Goal: Task Accomplishment & Management: Complete application form

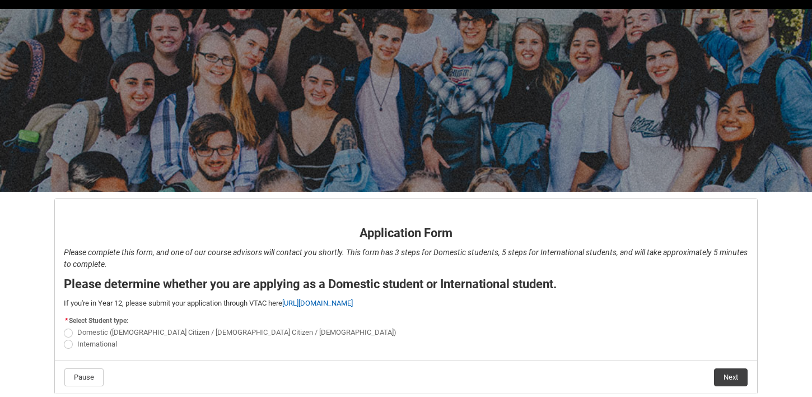
scroll to position [80, 0]
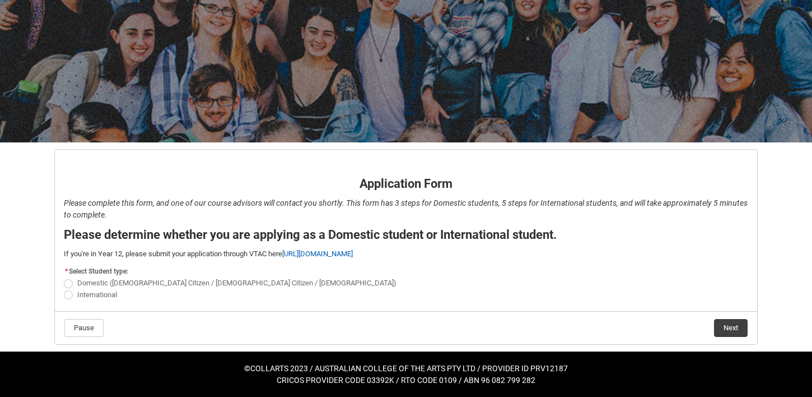
click at [67, 280] on span "REDU_Application_Form_for_Applicant flow" at bounding box center [68, 283] width 9 height 9
click at [64, 277] on input "Domestic (Australian Citizen / New Zealand Citizen / Permanent Resident)" at bounding box center [63, 277] width 1 height 1
radio input "true"
drag, startPoint x: 80, startPoint y: 330, endPoint x: 138, endPoint y: 242, distance: 105.6
click at [138, 242] on flowruntime-flow "Application Form - Page 1 Application Form Please complete this form, and one o…" at bounding box center [406, 247] width 702 height 194
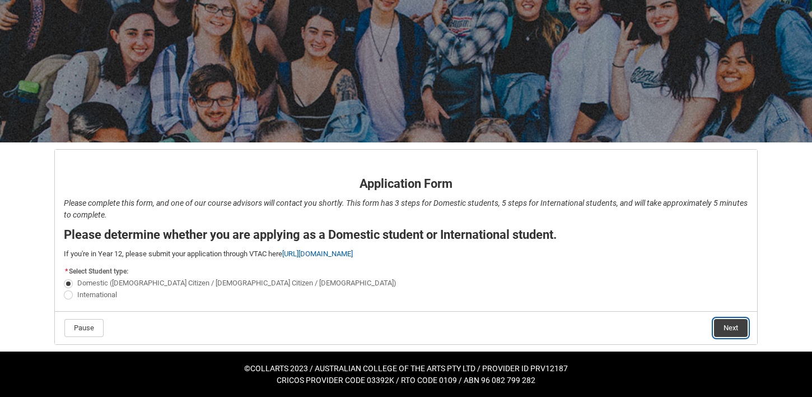
click at [735, 326] on button "Next" at bounding box center [731, 328] width 34 height 18
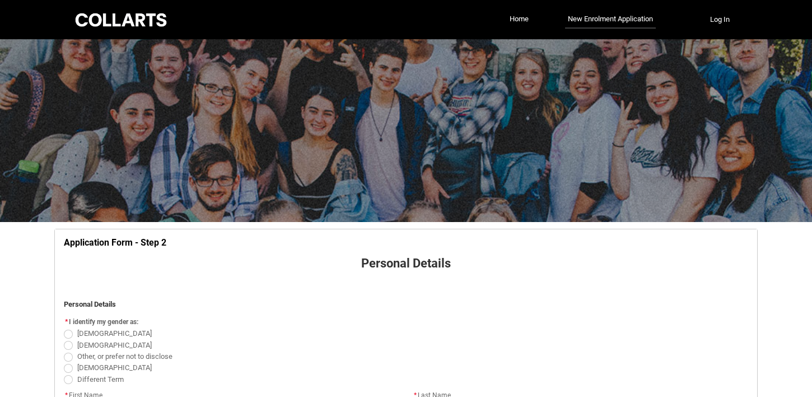
scroll to position [117, 0]
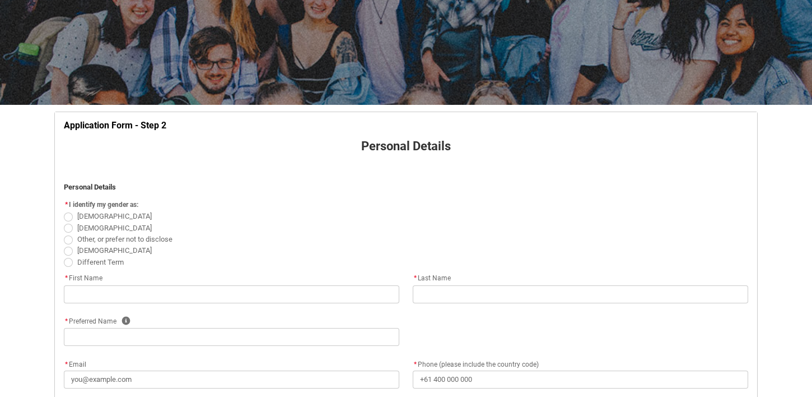
click at [70, 212] on label "Female" at bounding box center [110, 216] width 92 height 8
click at [64, 211] on input "Female" at bounding box center [63, 210] width 1 height 1
radio input "true"
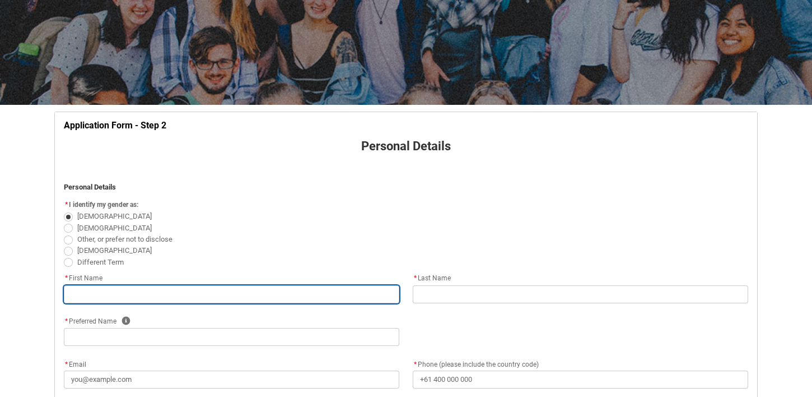
click at [143, 292] on input "REDU_Application_Form_for_Applicant flow" at bounding box center [231, 294] width 335 height 18
type lightning-primitive-input-simple "lily"
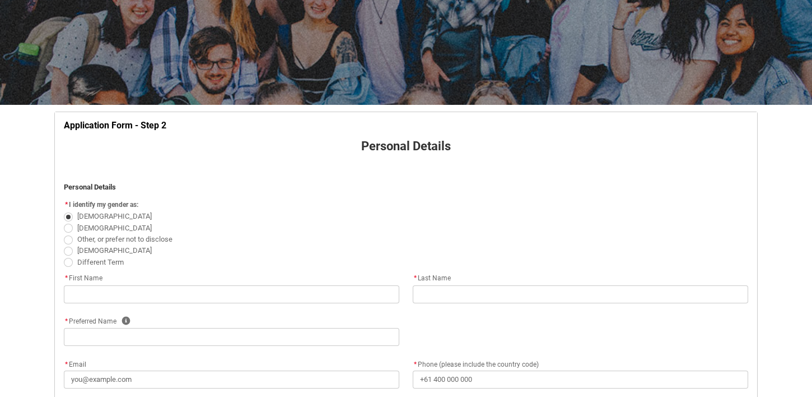
type lightning-primitive-input-simple "matt"
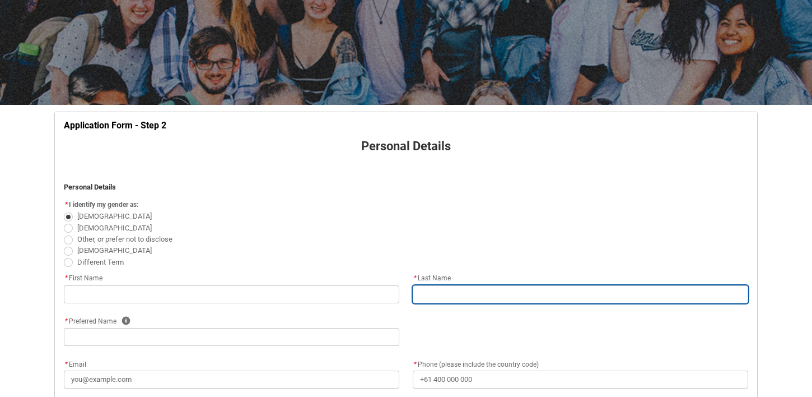
type lightning-primitive-input-simple "lily"
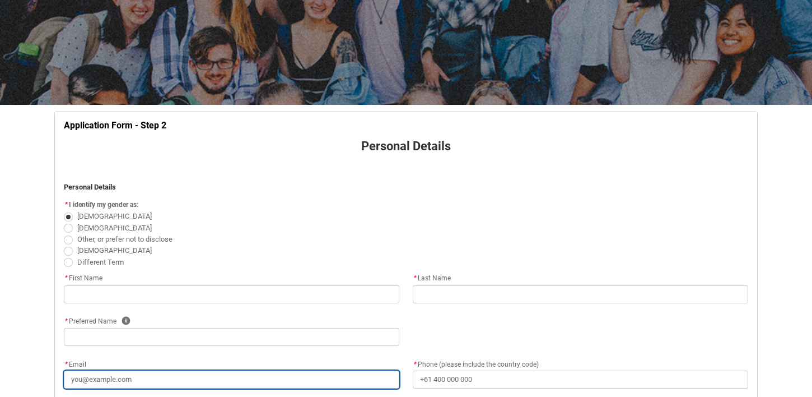
type lightning-primitive-input-simple "lilywendy12@gmail.com"
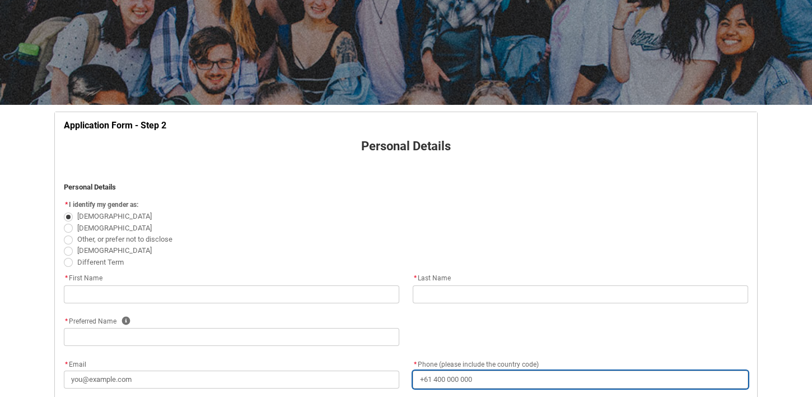
type lightning-primitive-input-simple "+61490402032"
type lightning-primitive-input-simple "104 Meander Road"
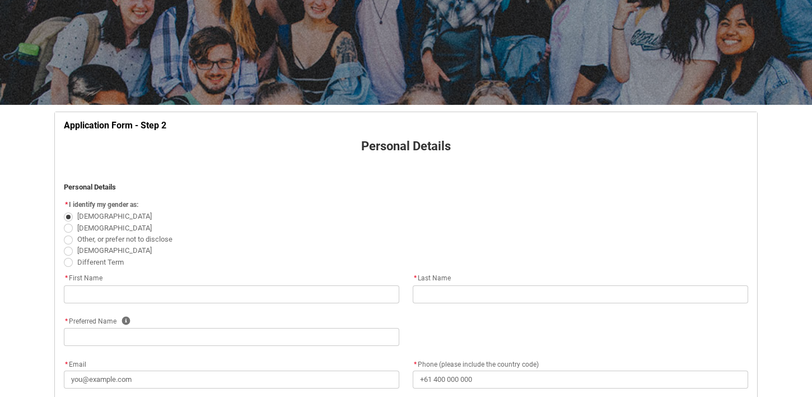
type lightning-primitive-input-simple "HURSTBRIDGE"
type lightning-primitive-input-simple "3099"
type lightning-primitive-input-simple "VIC"
type lightning-select "Country_Choice.1101"
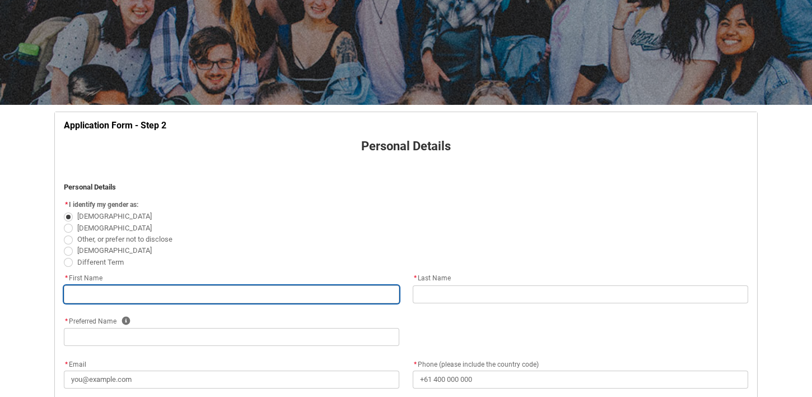
type input "lily"
type input "matt"
type input "lily"
type input "lilywendy12@gmail.com"
type input "+61490402032"
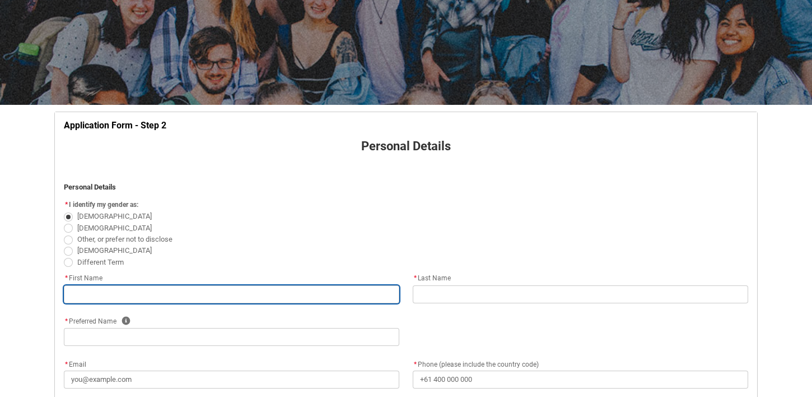
type input "104 Meander Road"
type input "HURSTBRIDGE"
type input "3099"
type input "VIC"
select select "Country_Choice.1101"
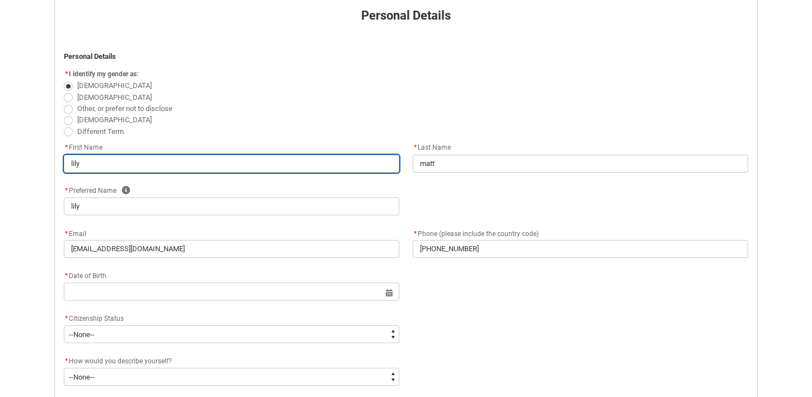
scroll to position [266, 0]
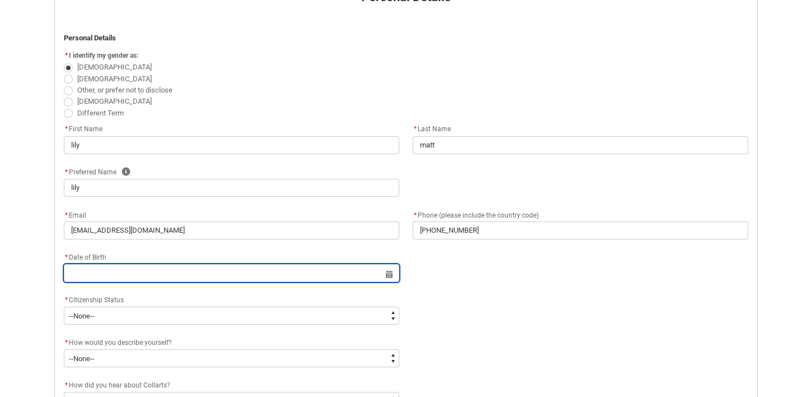
click at [119, 276] on input "REDU_Application_Form_for_Applicant flow" at bounding box center [231, 273] width 335 height 18
select select "2025"
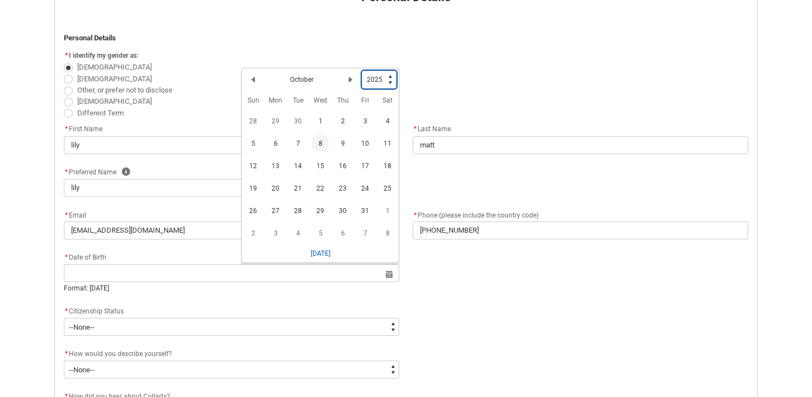
click at [375, 79] on select "1925 1926 1927 1928 1929 1930 1931 1932 1933 1934 1935 1936 1937 1938 1939 1940…" at bounding box center [379, 80] width 35 height 18
type lightning-select "2005"
click at [362, 71] on select "1925 1926 1927 1928 1929 1930 1931 1932 1933 1934 1935 1936 1937 1938 1939 1940…" at bounding box center [379, 80] width 35 height 18
select select "2005"
click at [311, 83] on h2 "October" at bounding box center [302, 82] width 24 height 10
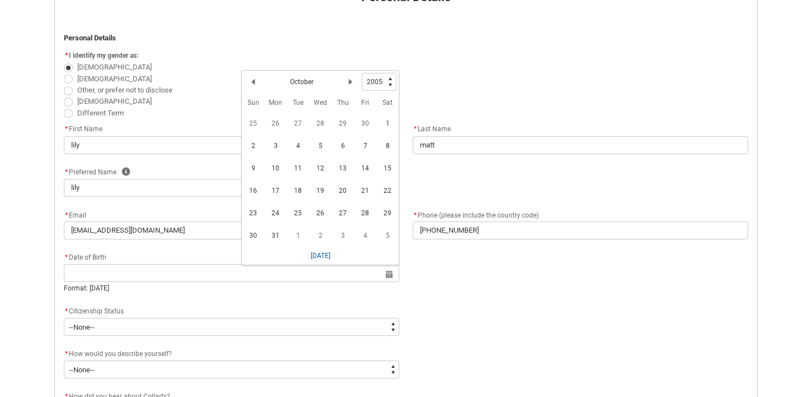
click at [320, 81] on div "Previous Month October Next Month" at bounding box center [303, 82] width 118 height 18
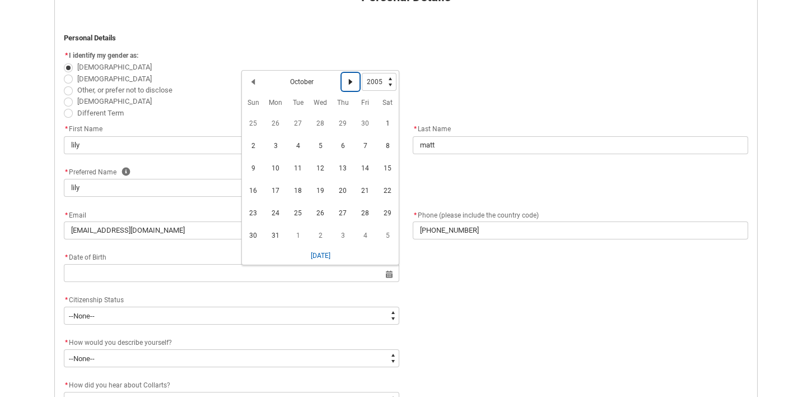
click at [353, 80] on lightning-primitive-icon "Date picker: October" at bounding box center [351, 82] width 8 height 8
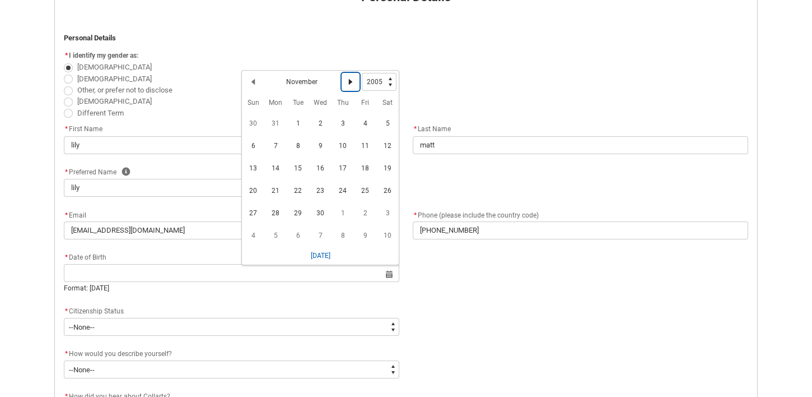
click at [353, 80] on lightning-primitive-icon "Date picker: November" at bounding box center [351, 82] width 8 height 8
click at [385, 144] on span "10" at bounding box center [388, 146] width 18 height 18
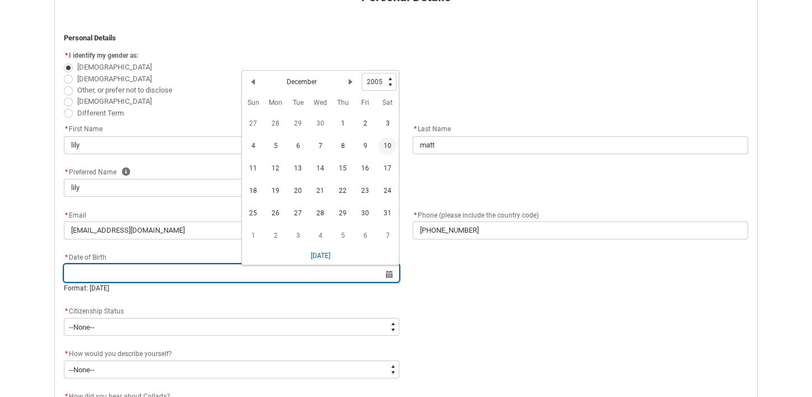
type lightning-datepicker "2005-12-10"
type lightning-input "2005-12-10"
type input "10 Dec 2005"
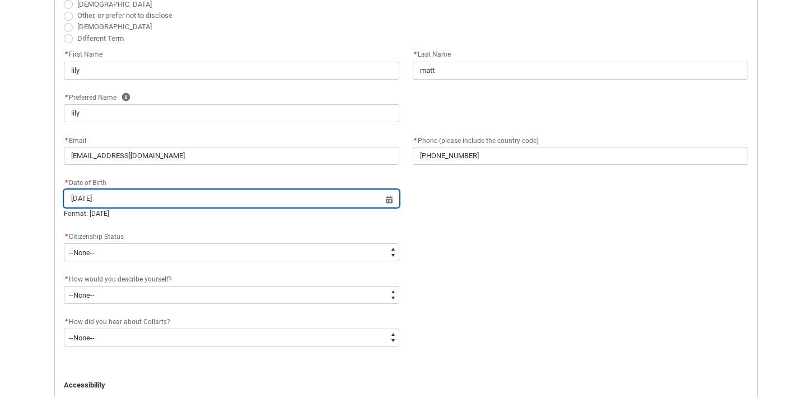
scroll to position [347, 0]
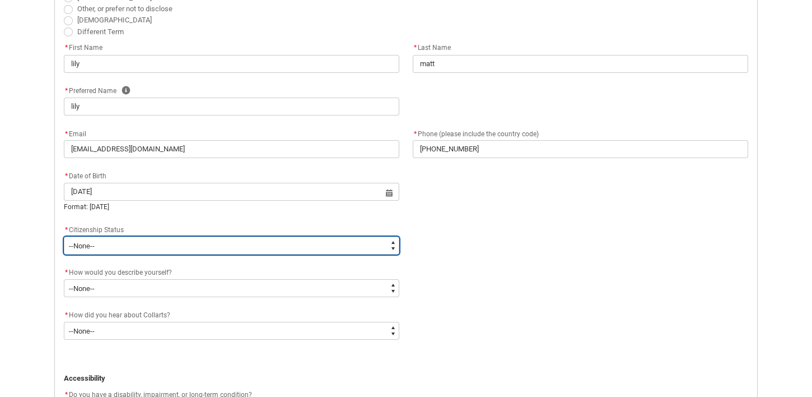
click at [204, 246] on select "--None-- Australian Citizen Humanitarian Visa New Zealand citizen Other Permane…" at bounding box center [231, 245] width 335 height 18
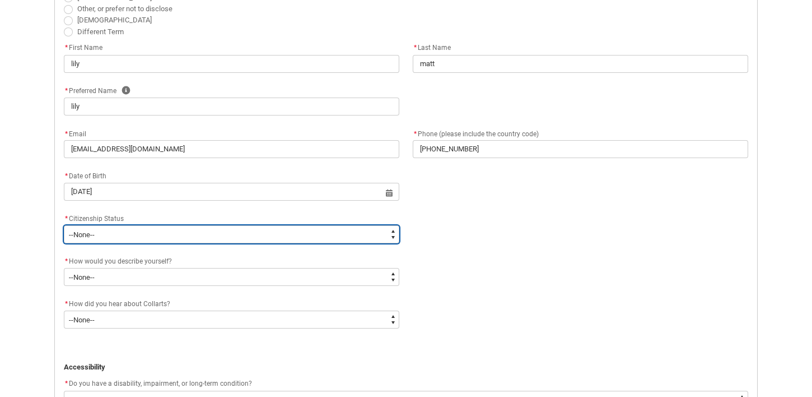
type lightning-select "Citizenship.1"
click at [64, 225] on select "--None-- Australian Citizen Humanitarian Visa New Zealand citizen Other Permane…" at bounding box center [231, 234] width 335 height 18
select select "Citizenship.1"
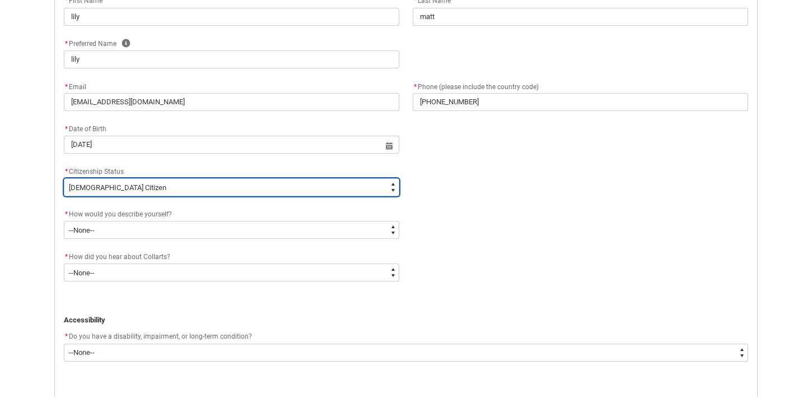
scroll to position [395, 0]
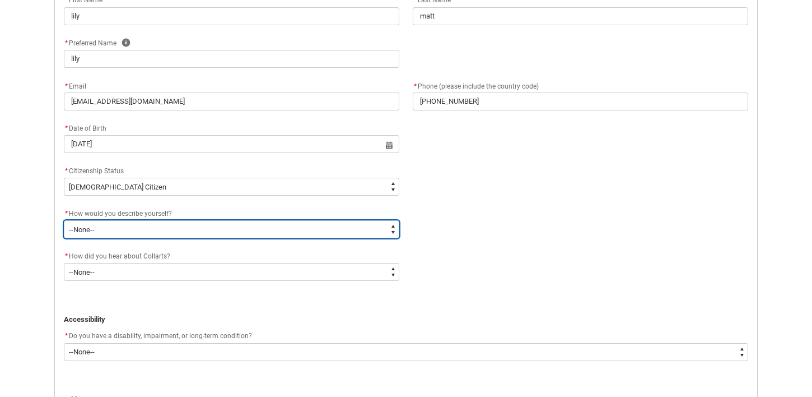
click at [171, 233] on select "--None-- I'm currently in Year 12 and planning what I'll do after school I've c…" at bounding box center [231, 229] width 335 height 18
type lightning-select "HSLC_Domestic_c"
click at [64, 220] on select "--None-- I'm currently in Year 12 and planning what I'll do after school I've c…" at bounding box center [231, 229] width 335 height 18
select select "HSLC_Domestic_c"
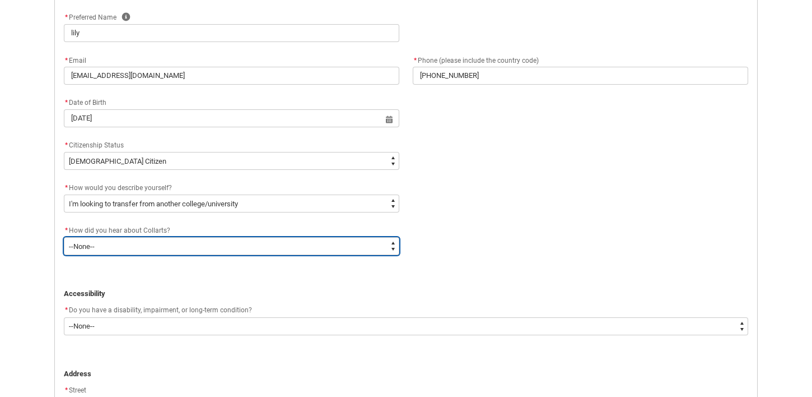
click at [154, 242] on select "--None-- Advertising - Facebook Advertising - Google Advertising - Instagram Ad…" at bounding box center [231, 246] width 335 height 18
type lightning-select "Heard_About_Collarts_Picklist.Other"
click at [64, 237] on select "--None-- Advertising - Facebook Advertising - Google Advertising - Instagram Ad…" at bounding box center [231, 246] width 335 height 18
select select "Heard_About_Collarts_Picklist.Other"
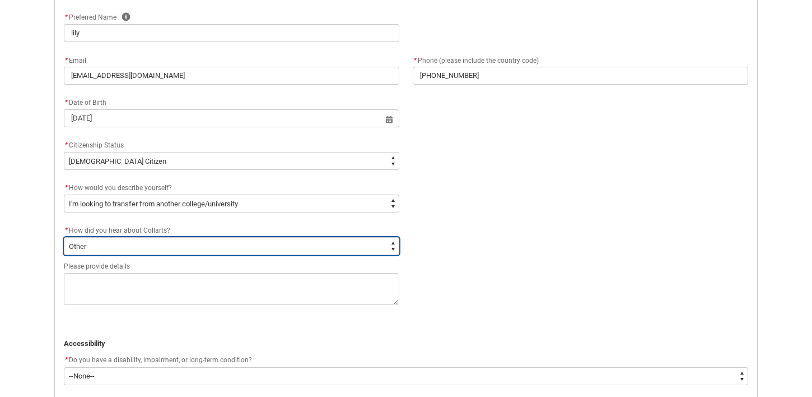
click at [148, 253] on select "--None-- Advertising - Facebook Advertising - Google Advertising - Instagram Ad…" at bounding box center [231, 246] width 335 height 18
type lightning-select "Heard_About_Collarts_Picklist.Online Search (Google)"
click at [64, 237] on select "--None-- Advertising - Facebook Advertising - Google Advertising - Instagram Ad…" at bounding box center [231, 246] width 335 height 18
select select "Heard_About_Collarts_Picklist.Online Search (Google)"
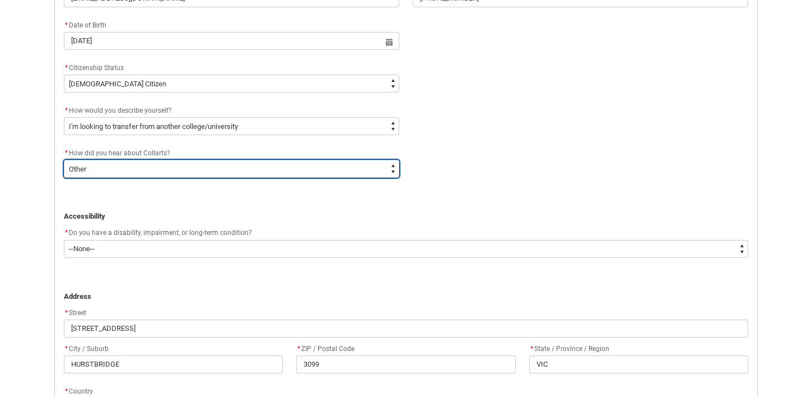
scroll to position [500, 0]
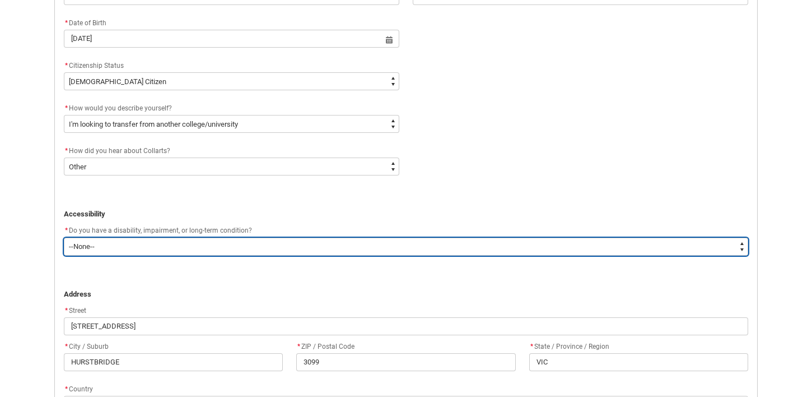
click at [166, 249] on select "--None-- Yes No" at bounding box center [406, 246] width 684 height 18
type lightning-select "No_TextChoice"
click at [64, 237] on select "--None-- Yes No" at bounding box center [406, 246] width 684 height 18
select select "No_TextChoice"
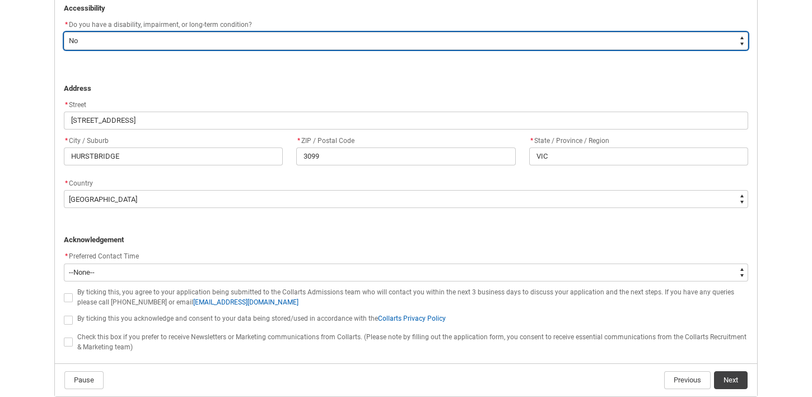
scroll to position [732, 0]
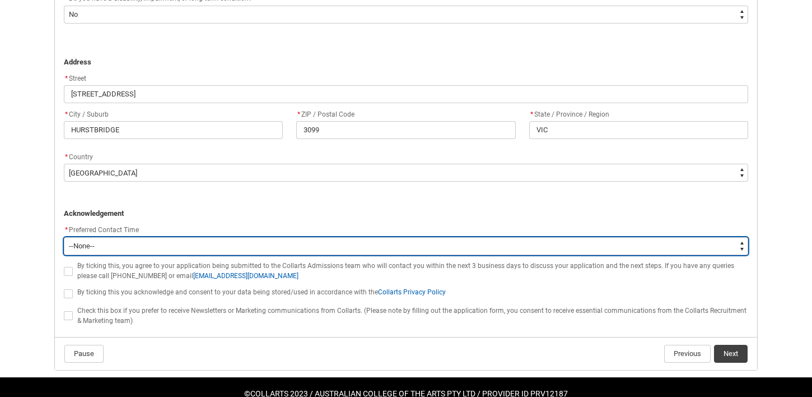
click at [149, 240] on select "--None-- Morning (9:00AM-12:00PM) Afternoon (12:00PM-5:00PM)" at bounding box center [406, 246] width 684 height 18
type lightning-select "P_Contact_Time_Afternoon"
click at [64, 237] on select "--None-- Morning (9:00AM-12:00PM) Afternoon (12:00PM-5:00PM)" at bounding box center [406, 246] width 684 height 18
select select "P_Contact_Time_Afternoon"
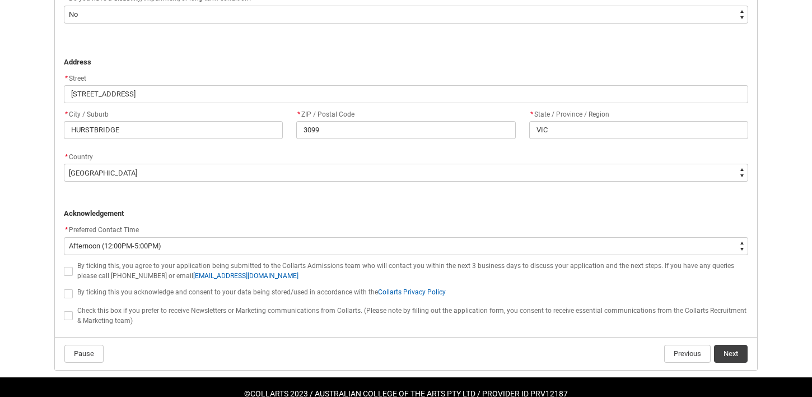
click at [69, 269] on span "REDU_Application_Form_for_Applicant flow" at bounding box center [68, 271] width 9 height 9
click at [64, 265] on input "REDU_Application_Form_for_Applicant flow" at bounding box center [63, 264] width 1 height 1
type lightning-input "true"
checkbox input "true"
click at [68, 290] on span "REDU_Application_Form_for_Applicant flow" at bounding box center [68, 293] width 9 height 9
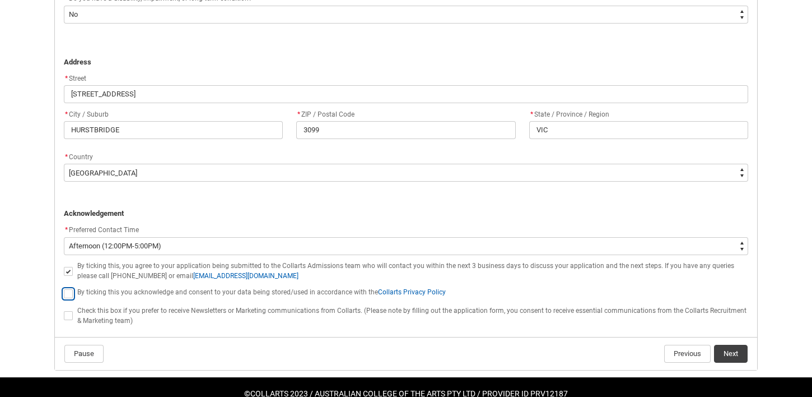
click at [64, 287] on input "REDU_Application_Form_for_Applicant flow" at bounding box center [63, 287] width 1 height 1
type lightning-input "true"
checkbox input "true"
click at [70, 315] on span "REDU_Application_Form_for_Applicant flow" at bounding box center [68, 315] width 9 height 9
click at [64, 310] on input "REDU_Application_Form_for_Applicant flow" at bounding box center [63, 309] width 1 height 1
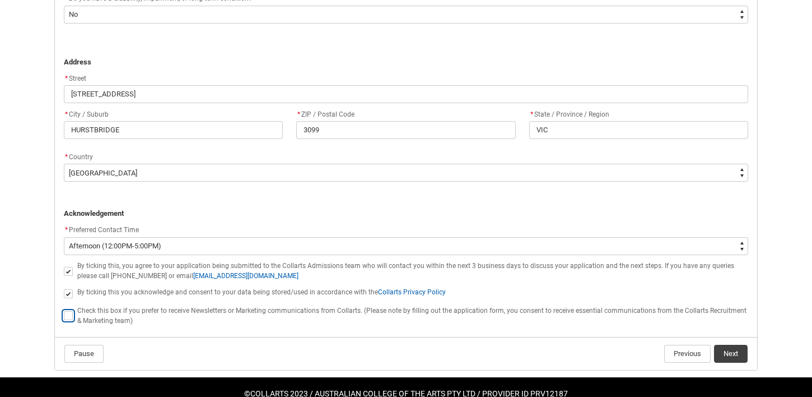
type lightning-input "true"
checkbox input "true"
click at [744, 355] on button "Next" at bounding box center [731, 353] width 34 height 18
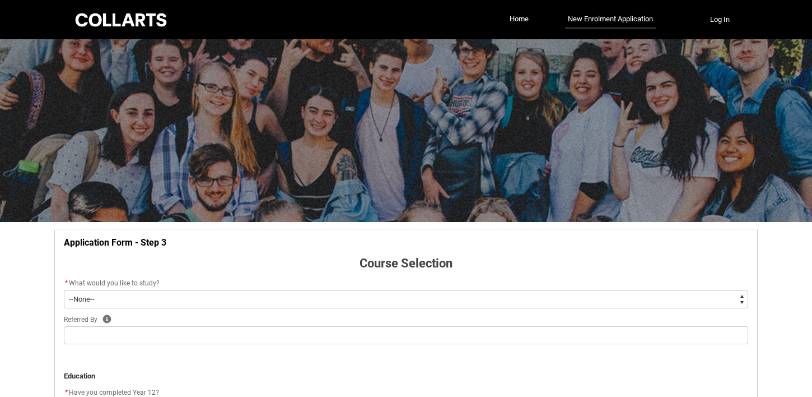
scroll to position [117, 0]
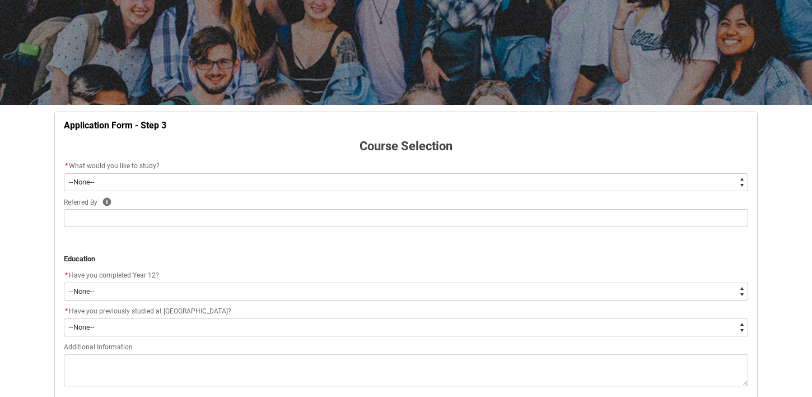
click at [311, 180] on select "--None-- Diploma Bachelor Post Graduate" at bounding box center [406, 182] width 684 height 18
type lightning-select "WhichDegree_Bachelor"
click at [64, 173] on select "--None-- Diploma Bachelor Post Graduate" at bounding box center [406, 182] width 684 height 18
select select "WhichDegree_Bachelor"
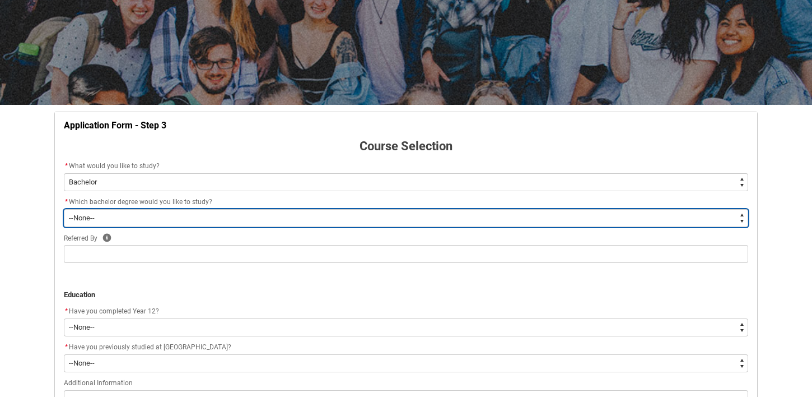
click at [241, 220] on select "--None-- Bachelor of 2D Animation Bachelor of Applied Business (Entertainment M…" at bounding box center [406, 218] width 684 height 18
click at [376, 220] on select "--None-- Bachelor of 2D Animation Bachelor of Applied Business (Entertainment M…" at bounding box center [406, 218] width 684 height 18
type lightning-select "ProgramChoice_Degree.001OZ00000TJdY8YAL"
click at [64, 209] on select "--None-- Bachelor of 2D Animation Bachelor of Applied Business (Entertainment M…" at bounding box center [406, 218] width 684 height 18
select select "ProgramChoice_Degree.001OZ00000TJdY8YAL"
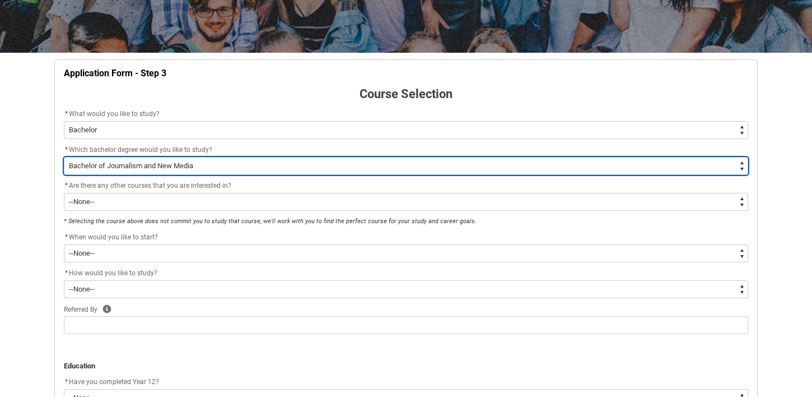
scroll to position [175, 0]
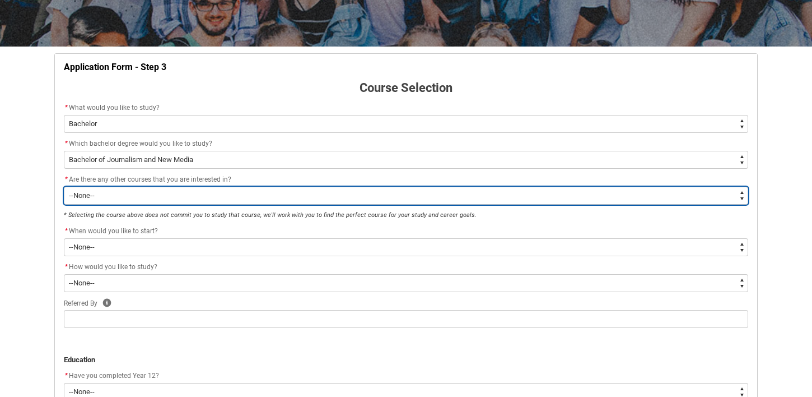
click at [224, 195] on select "--None-- Yes No" at bounding box center [406, 195] width 684 height 18
type lightning-select "No_TextChoice"
click at [64, 186] on select "--None-- Yes No" at bounding box center [406, 195] width 684 height 18
select select "No_TextChoice"
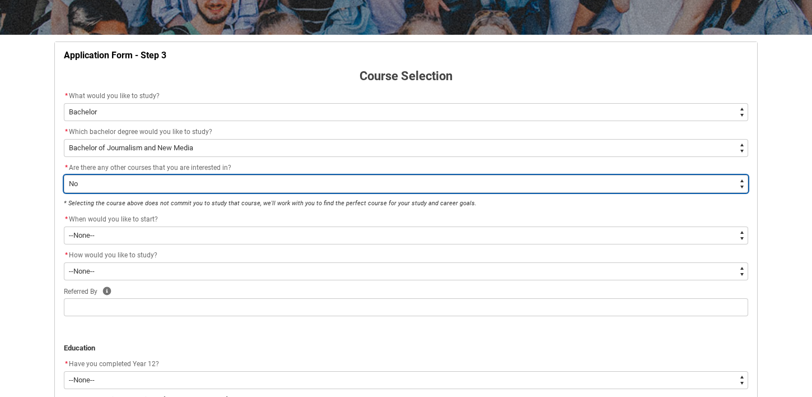
scroll to position [188, 0]
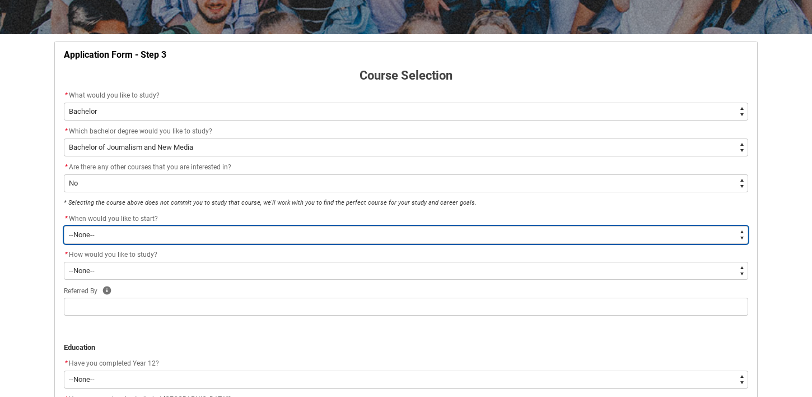
click at [195, 230] on select "--None-- Trimester 1 2026, starting February 2026" at bounding box center [406, 235] width 684 height 18
type lightning-select "Starting_Term.a0pI70000004aTdIAI"
click at [64, 226] on select "--None-- Trimester 1 2026, starting February 2026" at bounding box center [406, 235] width 684 height 18
select select "Starting_Term.a0pI70000004aTdIAI"
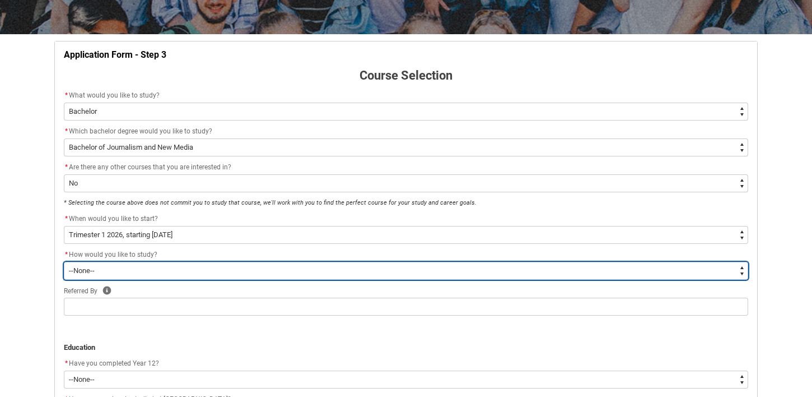
click at [169, 264] on select "--None-- On-campus" at bounding box center [406, 271] width 684 height 18
type lightning-select "WhichStudyMethod_OnCampus"
click at [64, 262] on select "--None-- On-campus" at bounding box center [406, 271] width 684 height 18
select select "WhichStudyMethod_OnCampus"
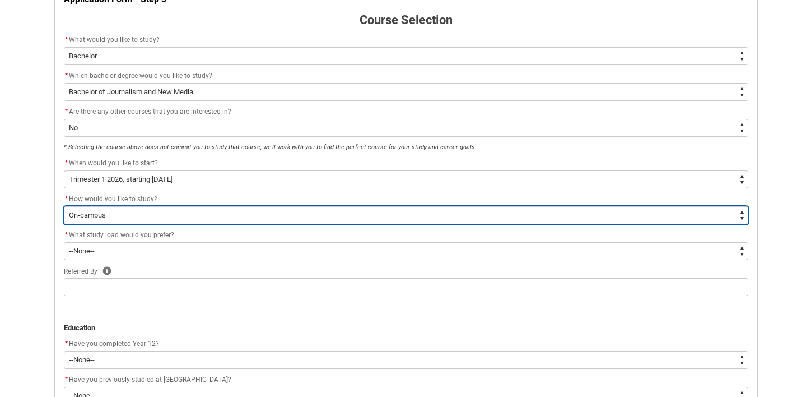
scroll to position [245, 0]
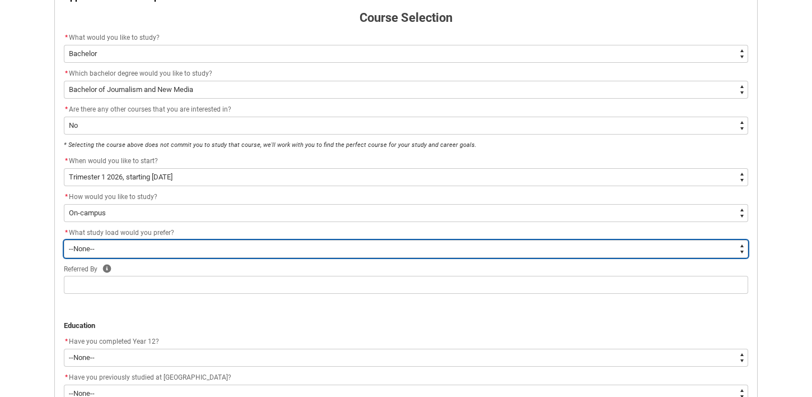
click at [151, 248] on select "--None-- Full-time Part-time" at bounding box center [406, 249] width 684 height 18
type lightning-select "WhichStudyLoad_FullTime"
click at [64, 240] on select "--None-- Full-time Part-time" at bounding box center [406, 249] width 684 height 18
select select "WhichStudyLoad_FullTime"
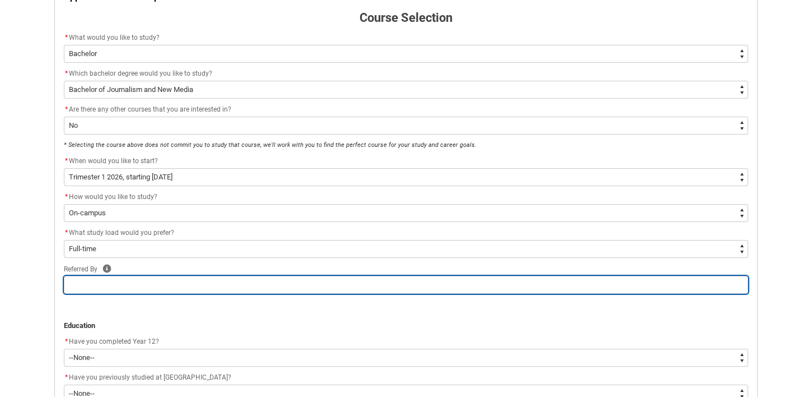
click at [139, 280] on input "REDU_Application_Form_for_Applicant flow" at bounding box center [406, 285] width 684 height 18
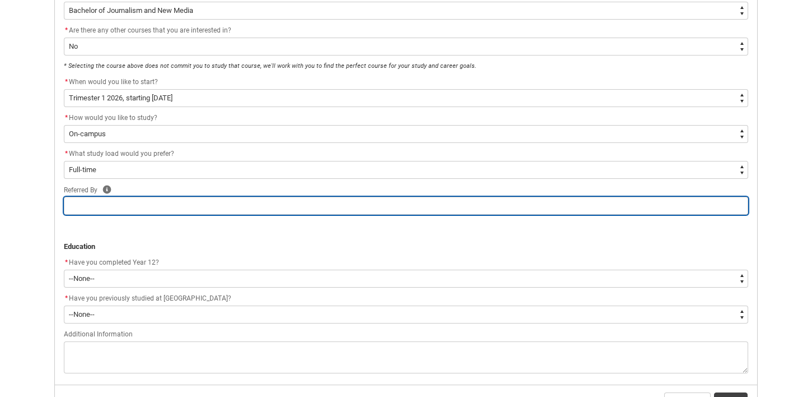
scroll to position [326, 0]
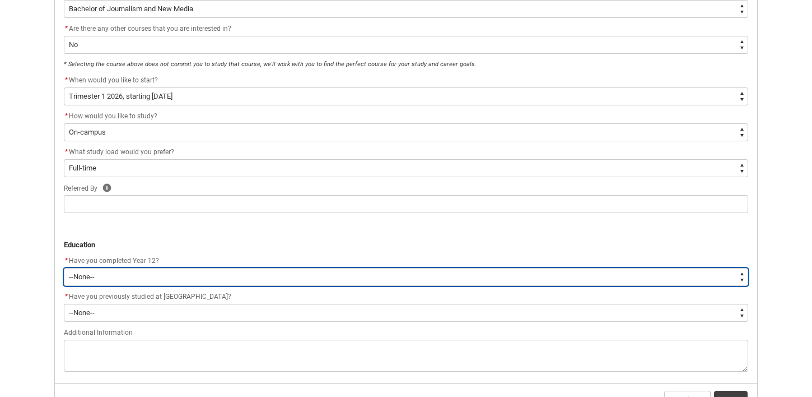
click at [139, 271] on select "--None-- Yes No Other" at bounding box center [406, 277] width 684 height 18
type lightning-select "Year_12_Completition.Yes"
click at [64, 268] on select "--None-- Yes No Other" at bounding box center [406, 277] width 684 height 18
select select "Year_12_Completition.Yes"
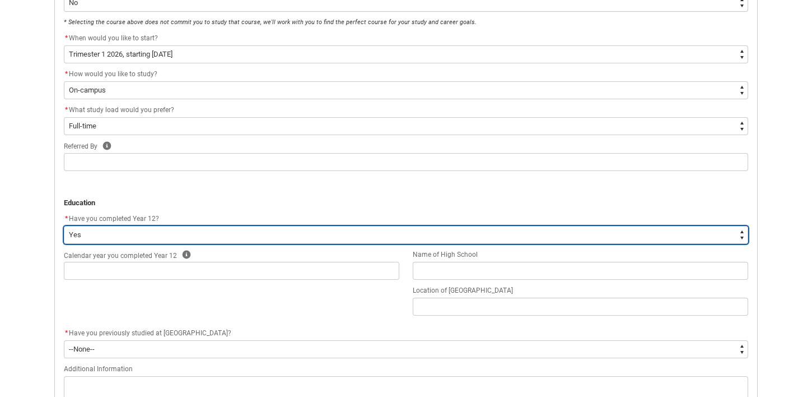
scroll to position [369, 0]
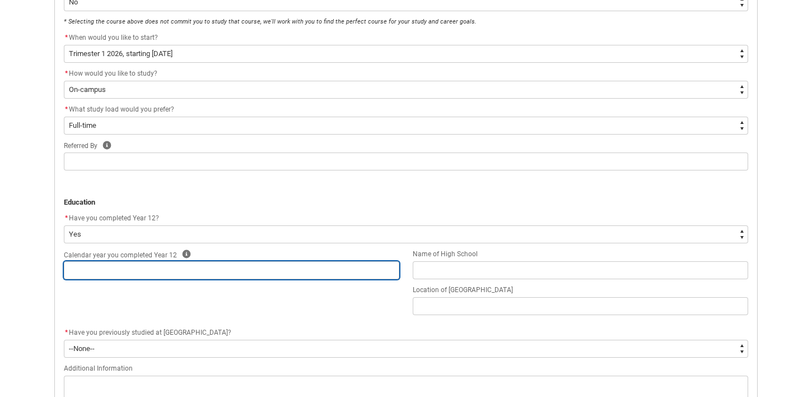
click at [143, 271] on input "REDU_Application_Form_for_Applicant flow" at bounding box center [231, 270] width 335 height 18
type lightning-primitive-input-simple "2"
type input "2"
type lightning-primitive-input-simple "20"
type input "20"
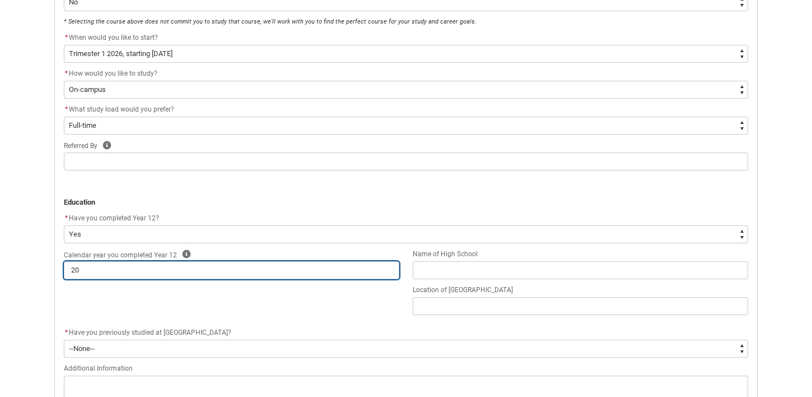
type lightning-primitive-input-simple "202"
type input "202"
type lightning-primitive-input-simple "2024"
type input "2024"
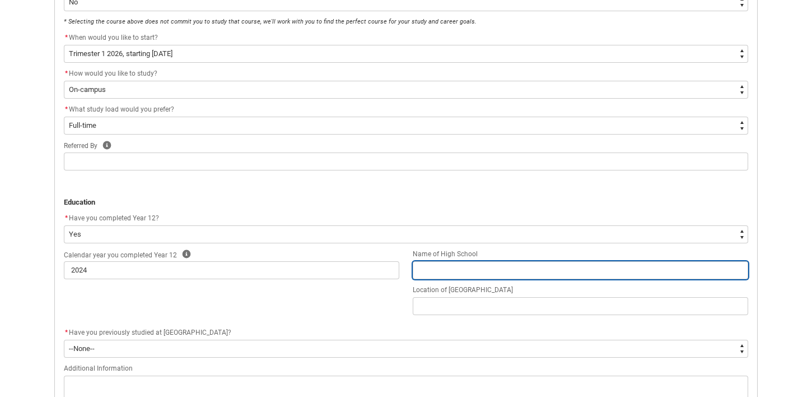
click at [461, 273] on input "REDU_Application_Form_for_Applicant flow" at bounding box center [580, 270] width 335 height 18
type lightning-primitive-input-simple "e"
type input "e"
type lightning-primitive-input-simple "eo"
type input "eo"
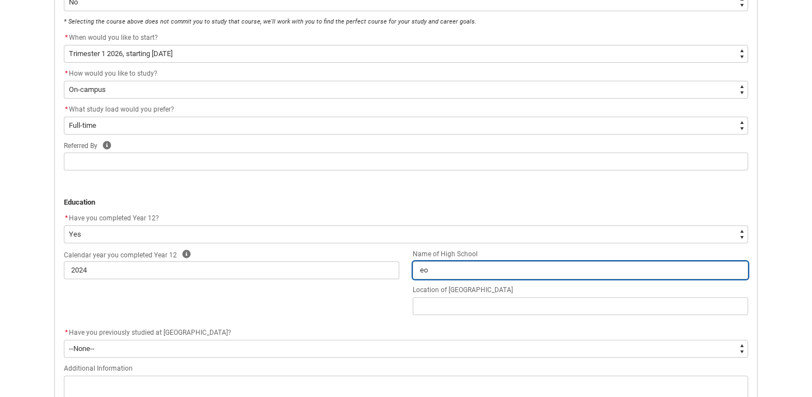
type lightning-primitive-input-simple "eot"
type input "eot"
type lightning-primitive-input-simple "eoty"
type input "eoty"
type lightning-primitive-input-simple "eot"
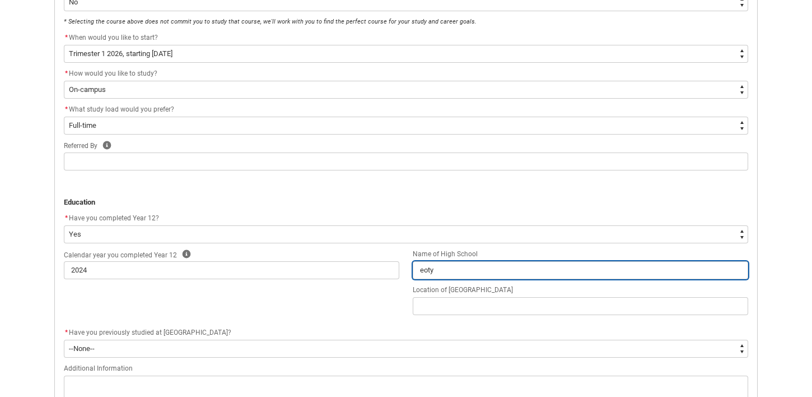
type input "eot"
type lightning-primitive-input-simple "eo"
type input "eo"
type lightning-primitive-input-simple "e"
type input "e"
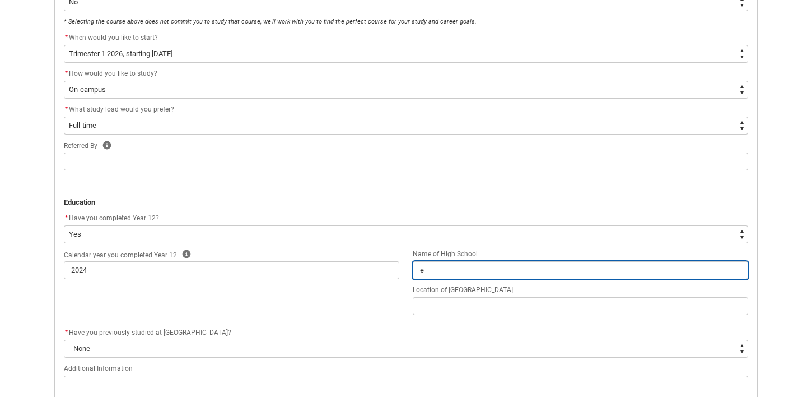
type lightning-primitive-input-simple "el"
type input "el"
type lightning-primitive-input-simple "elt"
type input "elt"
type lightning-primitive-input-simple "elth"
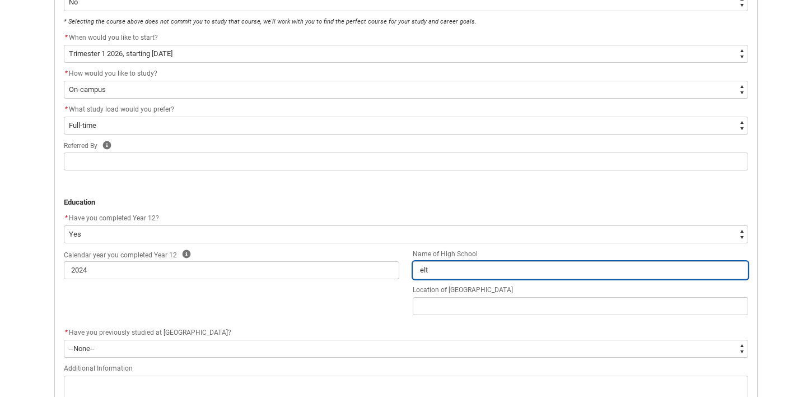
type input "elth"
type lightning-primitive-input-simple "eltha"
type input "eltha"
type lightning-primitive-input-simple "eltham"
type input "eltham"
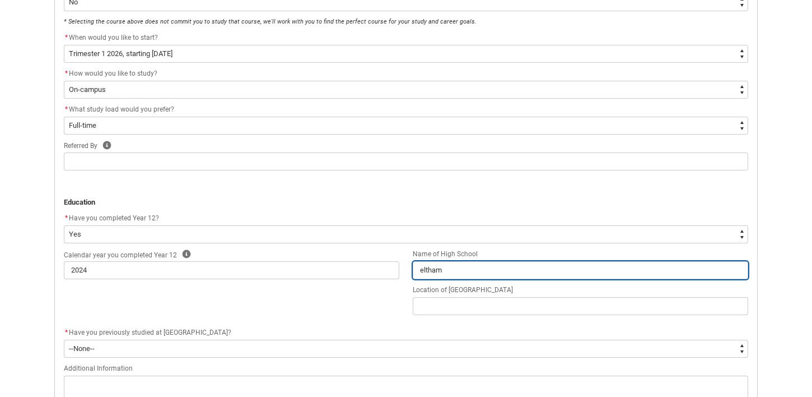
type lightning-primitive-input-simple "eltham"
type input "eltham"
type lightning-primitive-input-simple "eltham h"
type input "eltham h"
type lightning-primitive-input-simple "eltham hi"
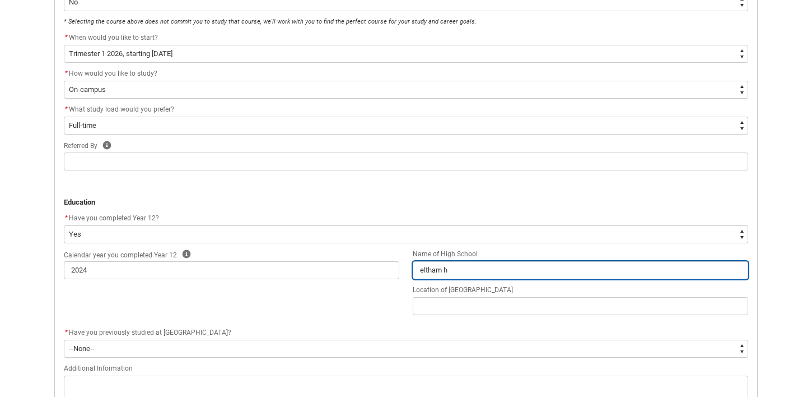
type input "eltham hi"
type lightning-primitive-input-simple "eltham hig"
type input "eltham hig"
type lightning-primitive-input-simple "eltham high"
type input "eltham high"
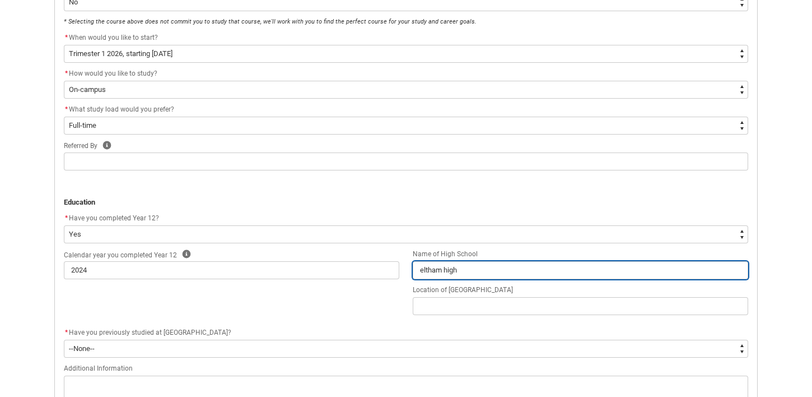
type lightning-primitive-input-simple "eltham high"
type input "eltham high"
type lightning-primitive-input-simple "eltham high s"
type input "eltham high s"
type lightning-primitive-input-simple "eltham high sc"
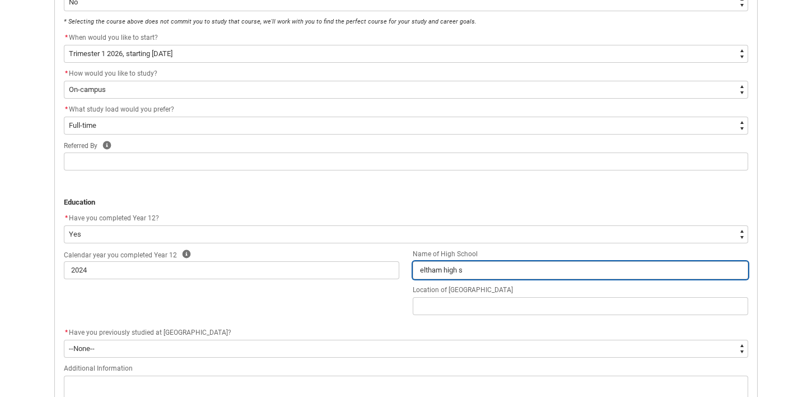
type input "eltham high sc"
type lightning-primitive-input-simple "eltham high sch"
type input "eltham high sch"
type lightning-primitive-input-simple "eltham high scho"
type input "eltham high scho"
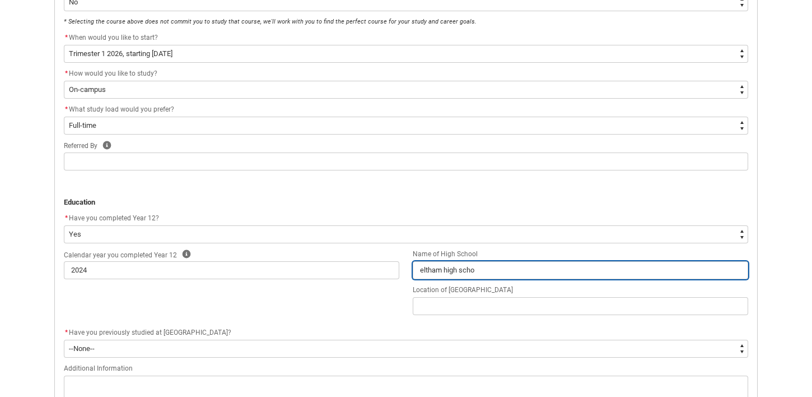
type lightning-primitive-input-simple "eltham high schoo"
type input "eltham high schoo"
type lightning-primitive-input-simple "eltham high school"
type input "eltham high school"
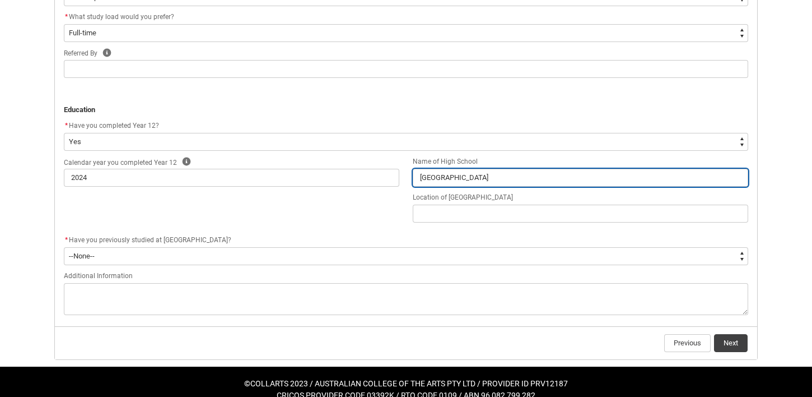
scroll to position [465, 0]
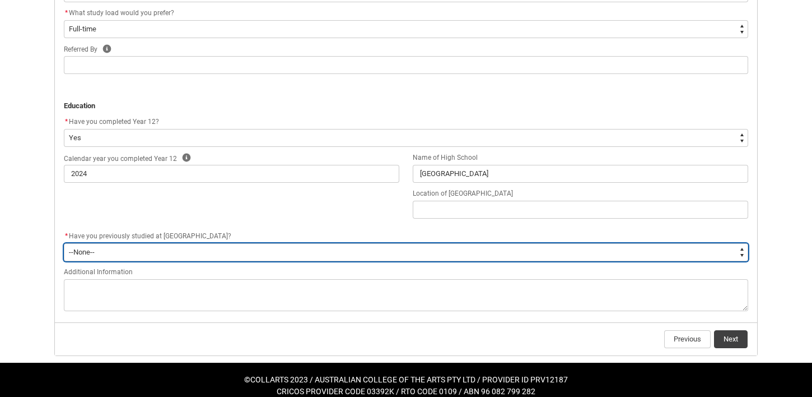
click at [220, 249] on select "--None-- Yes No" at bounding box center [406, 252] width 684 height 18
type lightning-select "Past_Collarts_Education.No"
click at [64, 243] on select "--None-- Yes No" at bounding box center [406, 252] width 684 height 18
select select "Past_Collarts_Education.No"
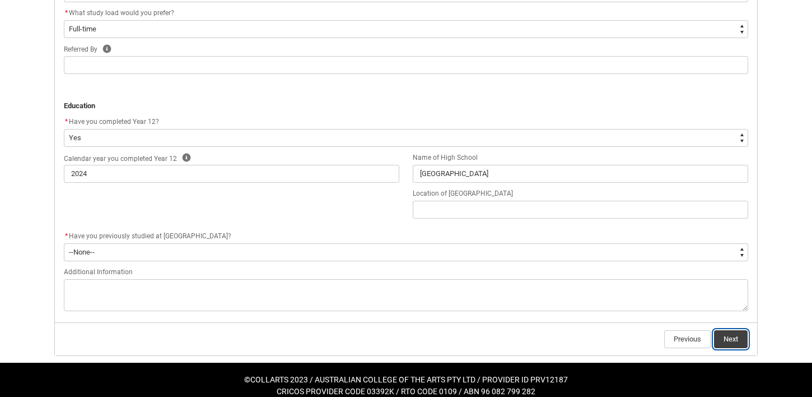
click at [735, 333] on button "Next" at bounding box center [731, 339] width 34 height 18
